Goal: Transaction & Acquisition: Purchase product/service

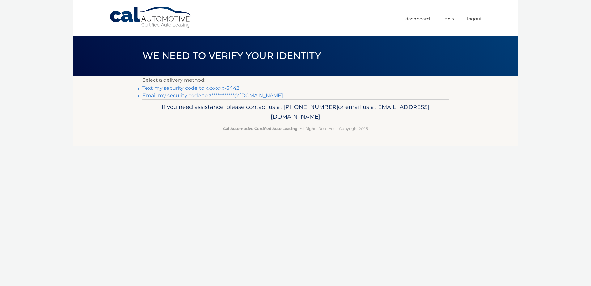
click at [208, 89] on link "Text my security code to xxx-xxx-6442" at bounding box center [190, 88] width 97 height 6
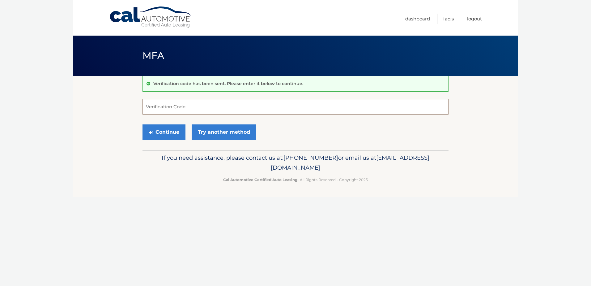
click at [184, 112] on input "Verification Code" at bounding box center [295, 106] width 306 height 15
type input "840789"
click at [142, 124] on button "Continue" at bounding box center [163, 131] width 43 height 15
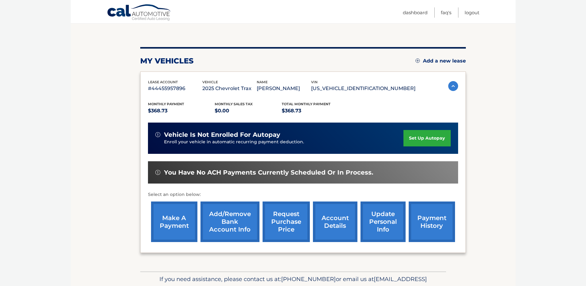
scroll to position [62, 0]
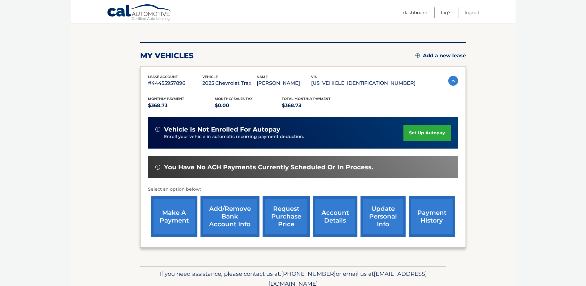
click at [174, 217] on link "make a payment" at bounding box center [174, 216] width 46 height 40
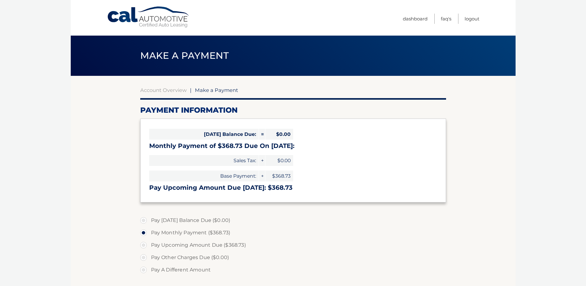
select select "MzYyNzQ2NmMtNTAxMi00ZTI4LWJjOTAtMjUwZDc2ZWFiYzFm"
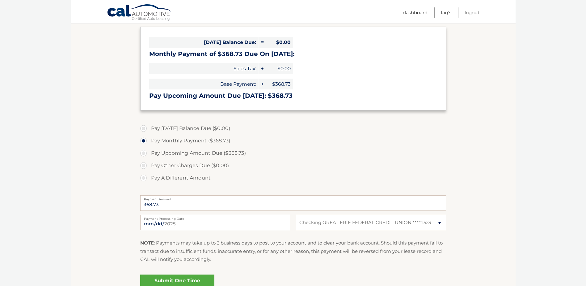
scroll to position [93, 0]
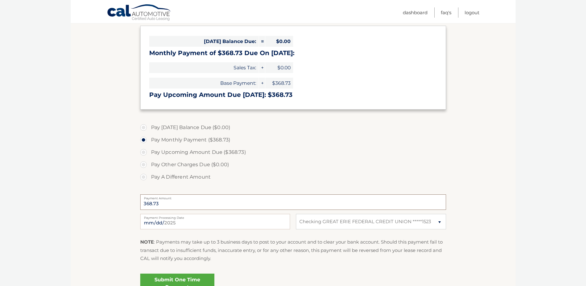
drag, startPoint x: 169, startPoint y: 204, endPoint x: 123, endPoint y: 208, distance: 46.2
click at [123, 208] on section "Account Overview | Make a Payment Payment Information Today's Balance Due: = $0…" at bounding box center [293, 142] width 445 height 319
click at [165, 205] on input "368.73" at bounding box center [293, 201] width 306 height 15
drag, startPoint x: 164, startPoint y: 204, endPoint x: 133, endPoint y: 205, distance: 30.9
click at [133, 205] on section "Account Overview | Make a Payment Payment Information Today's Balance Due: = $0…" at bounding box center [293, 142] width 445 height 319
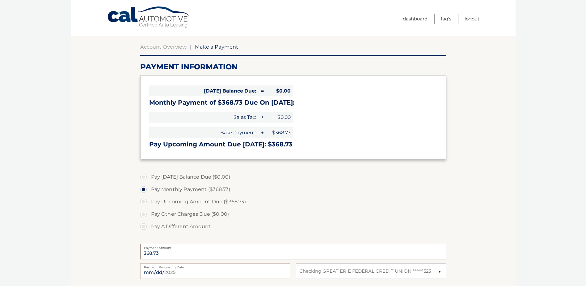
scroll to position [62, 0]
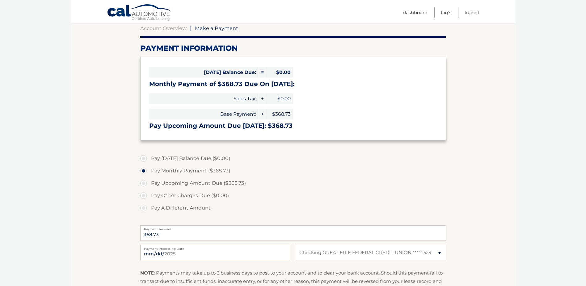
click at [145, 196] on label "Pay Other Charges Due ($0.00)" at bounding box center [293, 195] width 306 height 12
click at [145, 197] on label "Pay Other Charges Due ($0.00)" at bounding box center [293, 195] width 306 height 12
click at [145, 196] on label "Pay Other Charges Due ($0.00)" at bounding box center [293, 195] width 306 height 12
click at [145, 193] on label "Pay Other Charges Due ($0.00)" at bounding box center [293, 195] width 306 height 12
click at [145, 182] on label "Pay Upcoming Amount Due ($368.73)" at bounding box center [293, 183] width 306 height 12
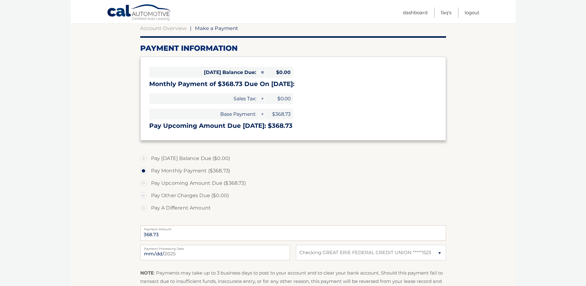
click at [145, 182] on input "Pay Upcoming Amount Due ($368.73)" at bounding box center [146, 182] width 6 height 10
radio input "true"
click at [173, 232] on input "368.73" at bounding box center [293, 232] width 306 height 15
drag, startPoint x: 163, startPoint y: 232, endPoint x: 143, endPoint y: 232, distance: 19.8
click at [143, 232] on input "368.73" at bounding box center [293, 232] width 306 height 15
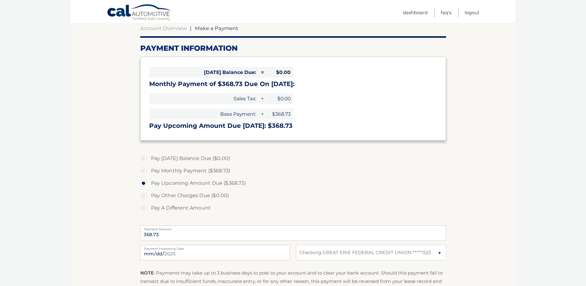
drag, startPoint x: 143, startPoint y: 232, endPoint x: 144, endPoint y: 207, distance: 25.0
click at [144, 207] on label "Pay A Different Amount" at bounding box center [293, 207] width 306 height 12
click at [144, 207] on input "Pay A Different Amount" at bounding box center [146, 206] width 6 height 10
radio input "true"
click at [170, 231] on input "Payment Amount" at bounding box center [293, 232] width 306 height 15
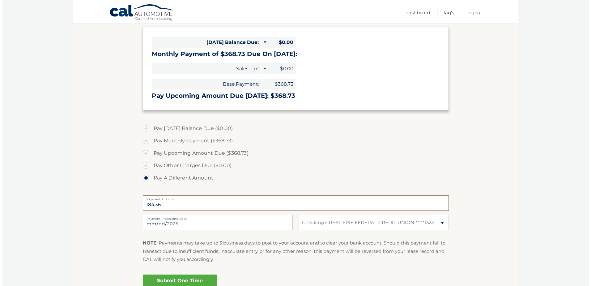
scroll to position [124, 0]
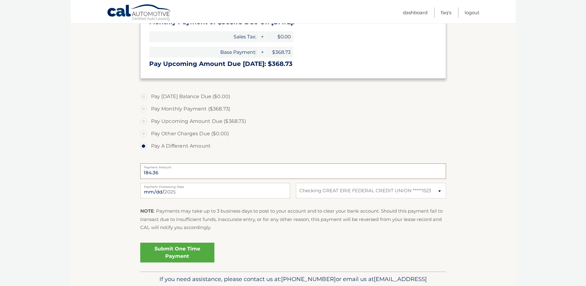
type input "184.36"
click at [175, 255] on link "Submit One Time Payment" at bounding box center [177, 252] width 74 height 20
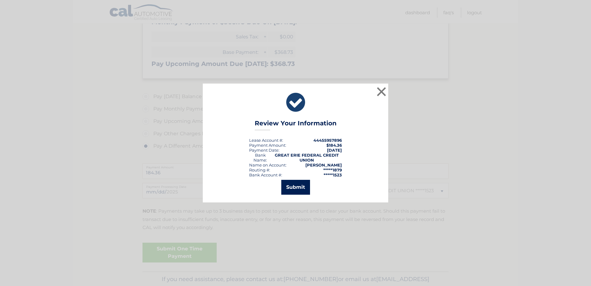
click at [297, 188] on button "Submit" at bounding box center [295, 187] width 29 height 15
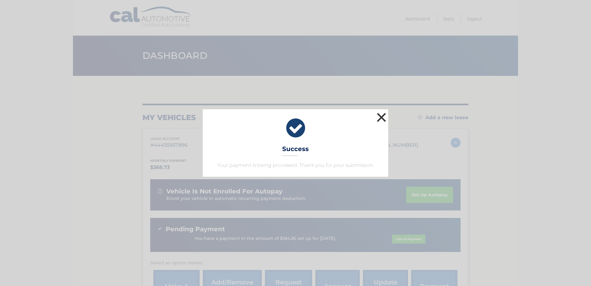
click at [383, 119] on button "×" at bounding box center [381, 117] width 12 height 12
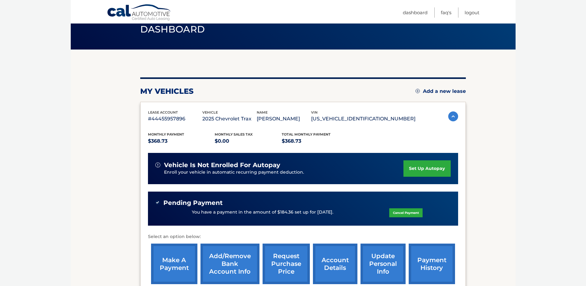
scroll to position [62, 0]
